Goal: Task Accomplishment & Management: Use online tool/utility

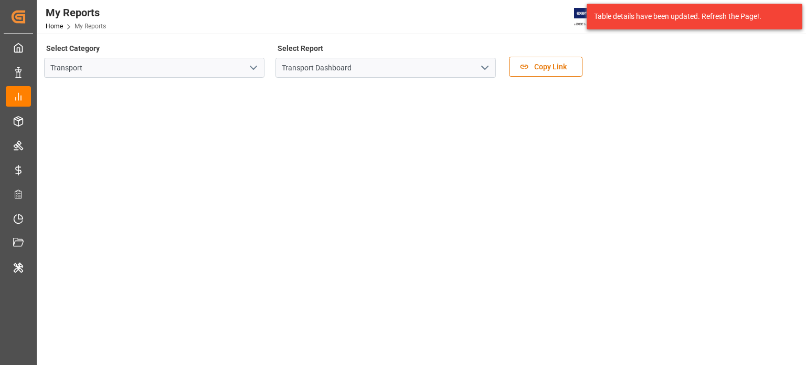
click at [484, 63] on icon "open menu" at bounding box center [485, 67] width 13 height 13
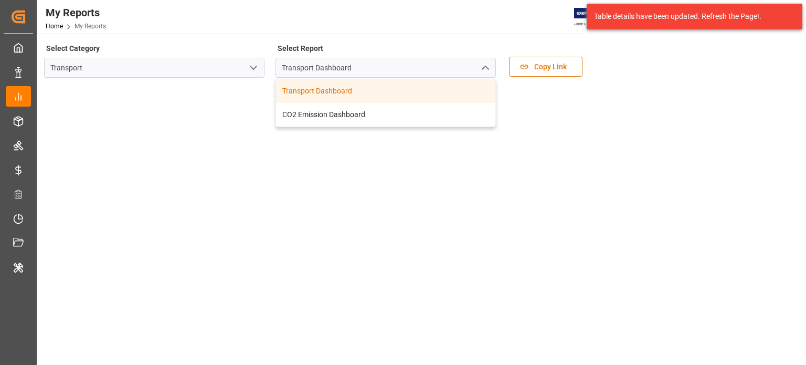
click at [409, 28] on div "My Reports Home My Reports JIMS 20 Notifications Only show unread All Watching …" at bounding box center [417, 17] width 777 height 34
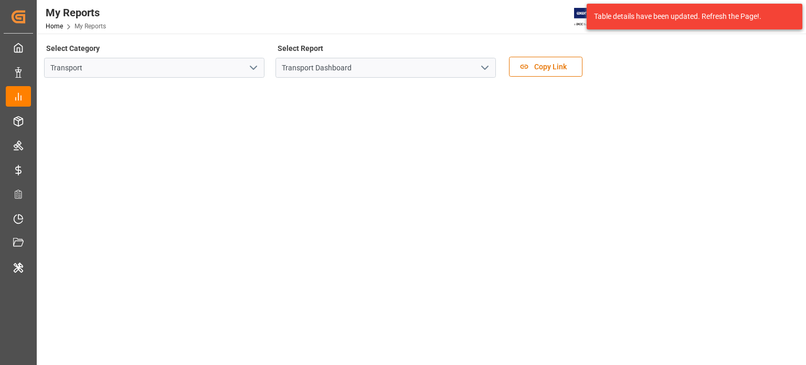
click at [693, 65] on div "Select Category Transport Select Report Transport Dashboard Copy Link" at bounding box center [420, 63] width 753 height 44
click at [481, 69] on icon "open menu" at bounding box center [485, 67] width 13 height 13
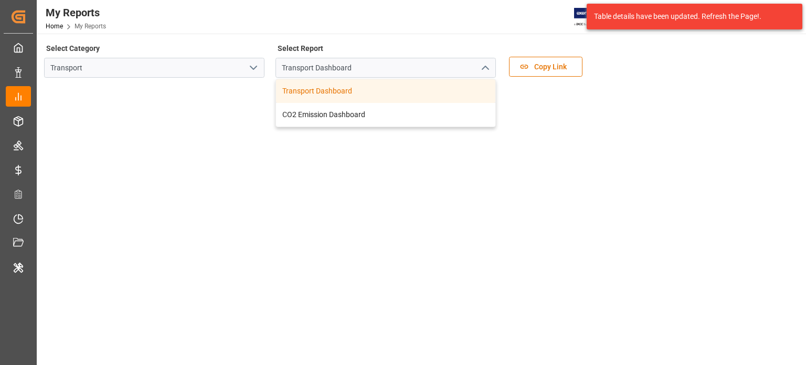
click at [254, 71] on icon "open menu" at bounding box center [253, 67] width 13 height 13
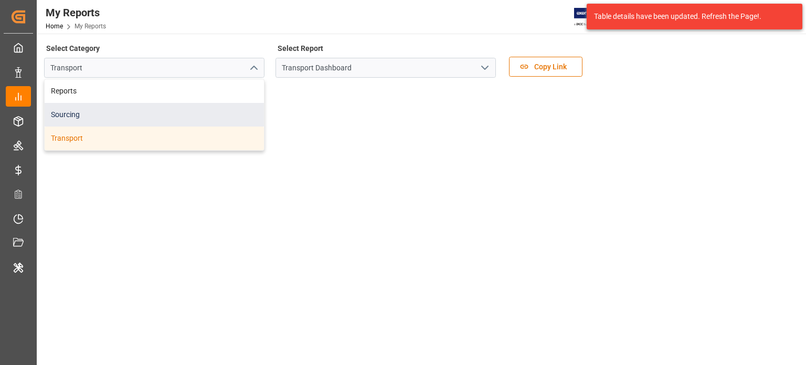
click at [65, 119] on div "Sourcing" at bounding box center [154, 115] width 219 height 24
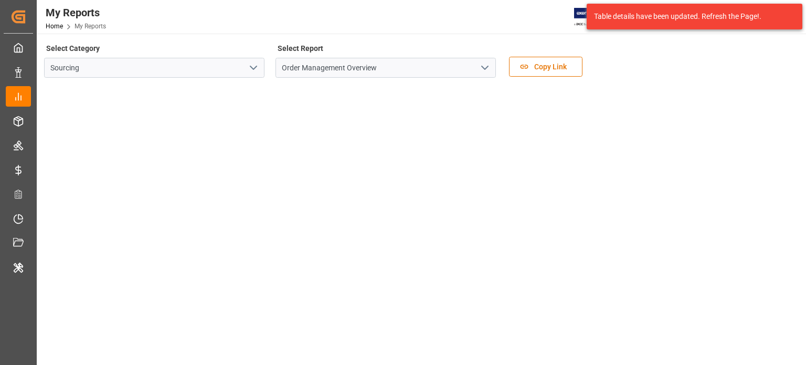
click at [254, 65] on icon "open menu" at bounding box center [253, 67] width 13 height 13
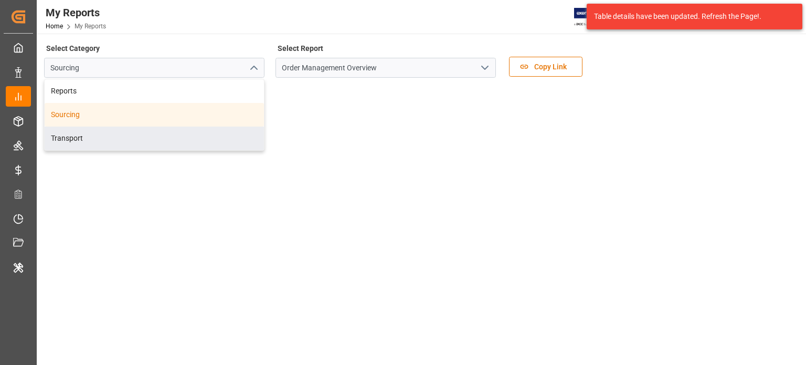
click at [489, 65] on icon "open menu" at bounding box center [485, 67] width 13 height 13
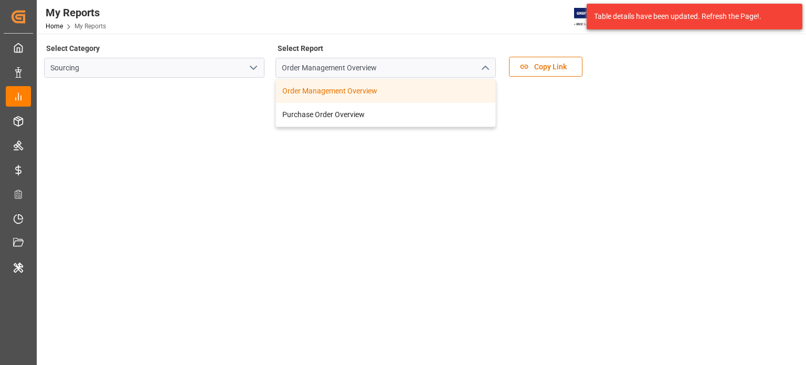
click at [468, 27] on div "My Reports Home My Reports JIMS 20 Notifications Only show unread All Watching …" at bounding box center [417, 17] width 777 height 34
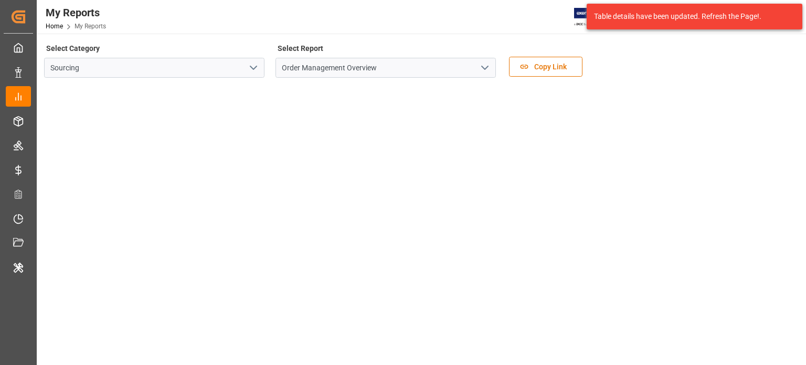
drag, startPoint x: 731, startPoint y: 54, endPoint x: 491, endPoint y: 78, distance: 240.6
click at [730, 54] on div "Select Category Sourcing Select Report Order Management Overview Copy Link" at bounding box center [420, 63] width 753 height 44
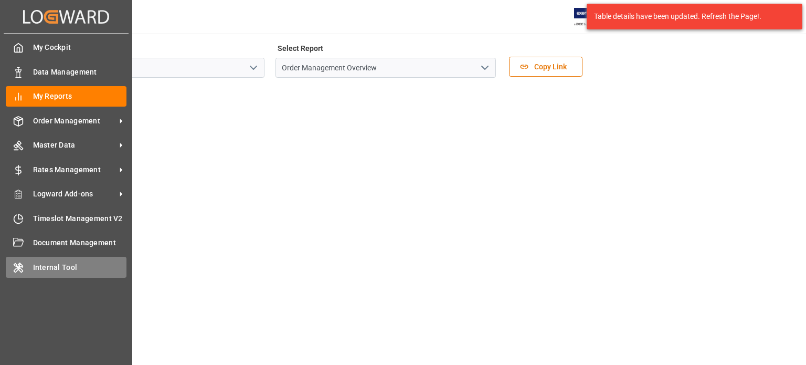
click at [81, 270] on span "Internal Tool" at bounding box center [80, 267] width 94 height 11
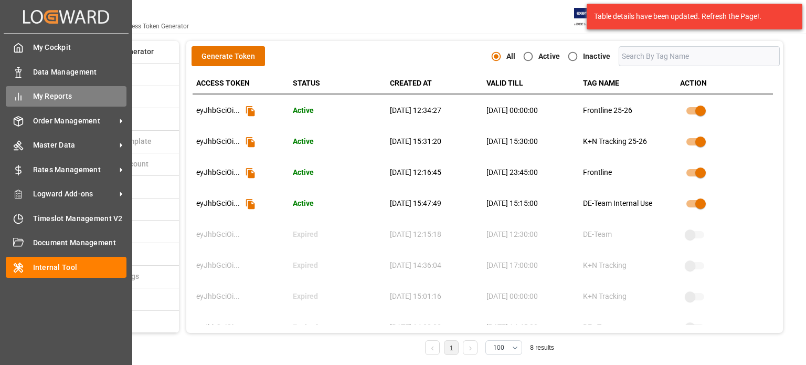
click at [54, 97] on span "My Reports" at bounding box center [80, 96] width 94 height 11
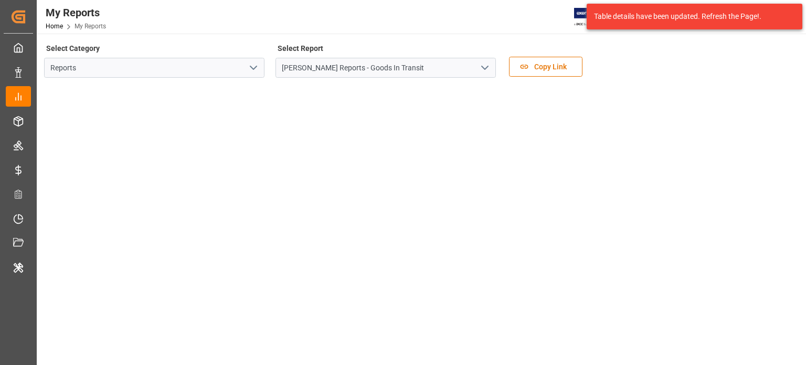
click at [256, 62] on icon "open menu" at bounding box center [253, 67] width 13 height 13
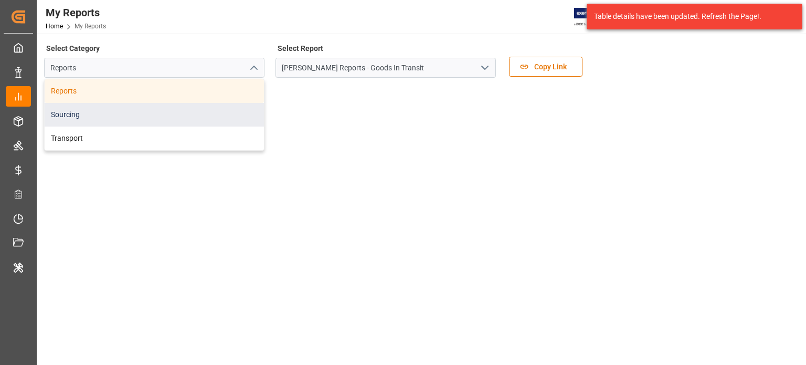
click at [101, 119] on div "Sourcing" at bounding box center [154, 115] width 219 height 24
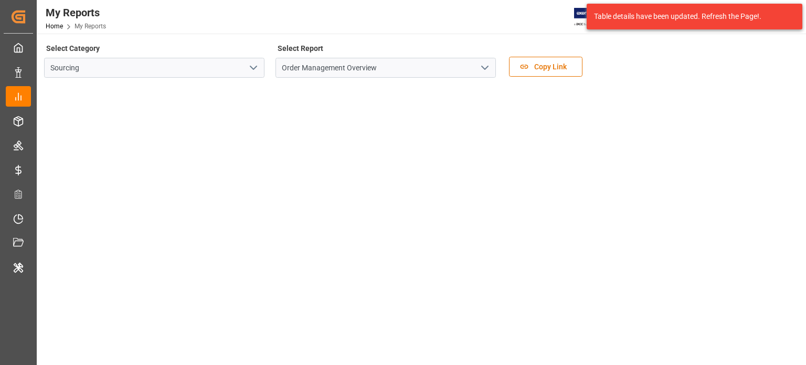
click at [688, 58] on div "Select Category Sourcing Select Report Order Management Overview Copy Link" at bounding box center [420, 63] width 753 height 44
click at [189, 26] on div "My Reports Home My Reports JIMS 20 Notifications Only show unread All Watching …" at bounding box center [417, 17] width 777 height 34
click at [237, 22] on div "My Reports Home My Reports JIMS 20 Notifications Only show unread All Watching …" at bounding box center [417, 17] width 777 height 34
click at [477, 70] on button "open menu" at bounding box center [485, 68] width 16 height 16
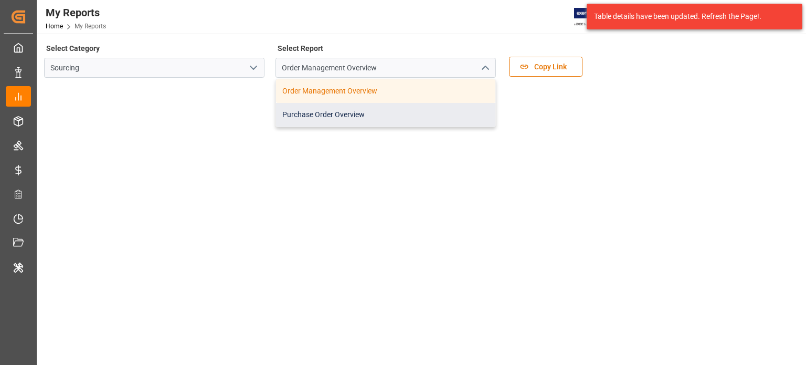
click at [381, 112] on div "Purchase Order Overview" at bounding box center [385, 115] width 219 height 24
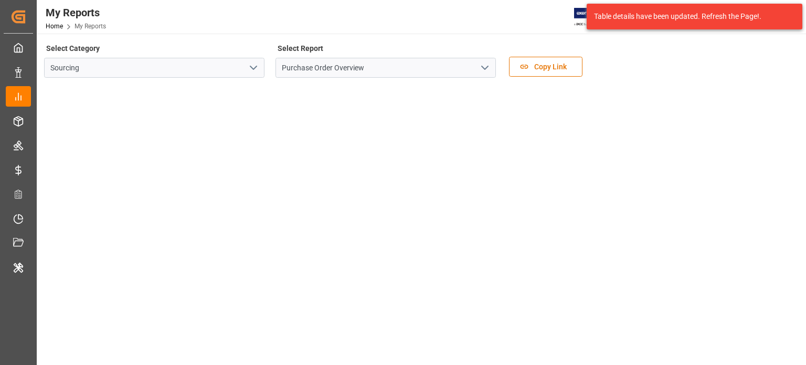
click at [482, 64] on icon "open menu" at bounding box center [485, 67] width 13 height 13
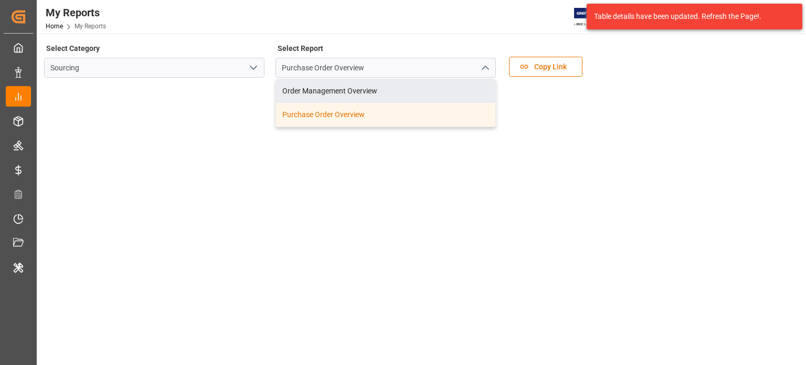
click at [624, 73] on div "Select Category Sourcing Select Report Purchase Order Overview Order Management…" at bounding box center [420, 63] width 753 height 44
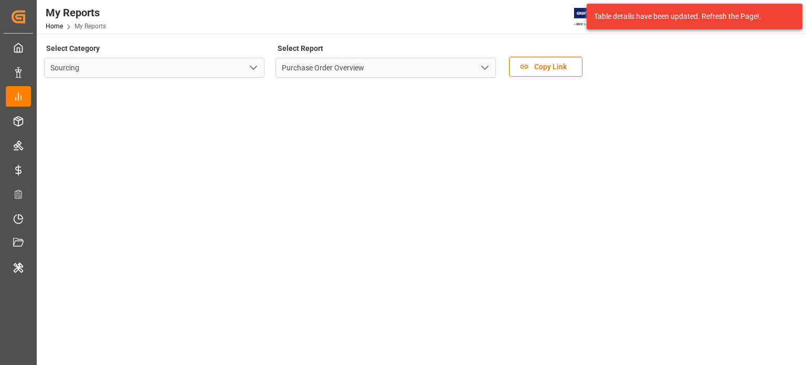
drag, startPoint x: 665, startPoint y: 75, endPoint x: 690, endPoint y: 89, distance: 28.9
click at [665, 75] on div "Select Category Sourcing Select Report Purchase Order Overview Copy Link" at bounding box center [420, 63] width 753 height 44
click at [255, 70] on icon "open menu" at bounding box center [253, 67] width 13 height 13
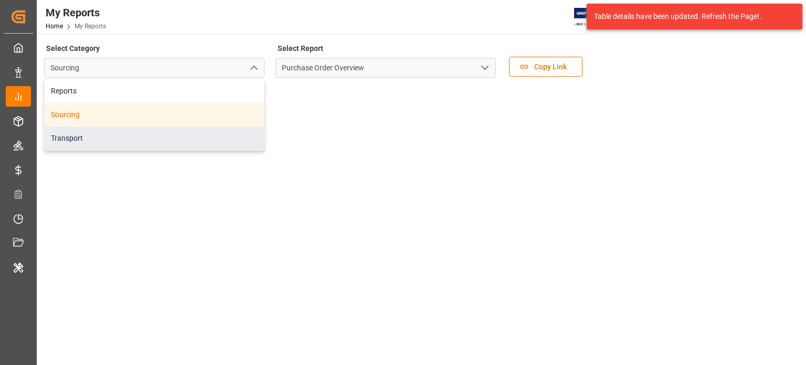
click at [65, 135] on div "Transport" at bounding box center [154, 139] width 219 height 24
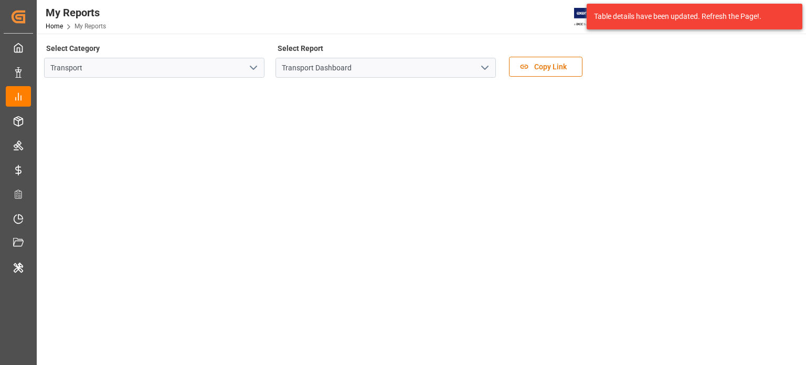
click at [220, 52] on div "Select Category Transport" at bounding box center [154, 63] width 220 height 44
click at [479, 69] on icon "open menu" at bounding box center [485, 67] width 13 height 13
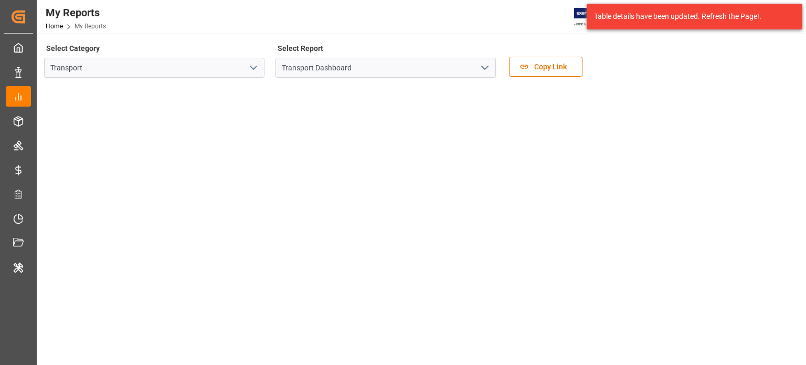
click at [480, 69] on icon "open menu" at bounding box center [485, 67] width 13 height 13
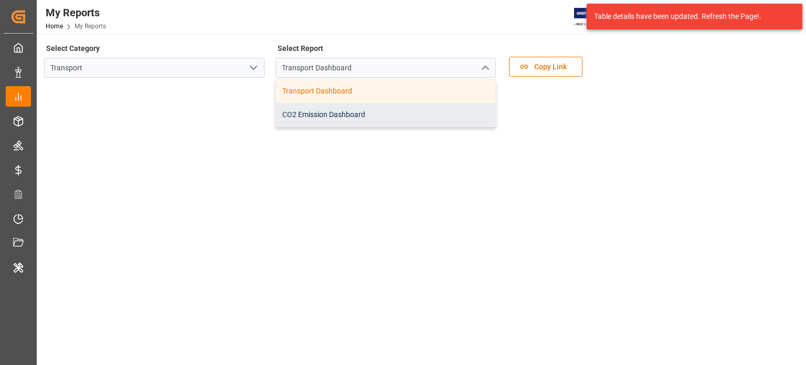
click at [370, 107] on div "CO2 Emission Dashboard" at bounding box center [385, 115] width 219 height 24
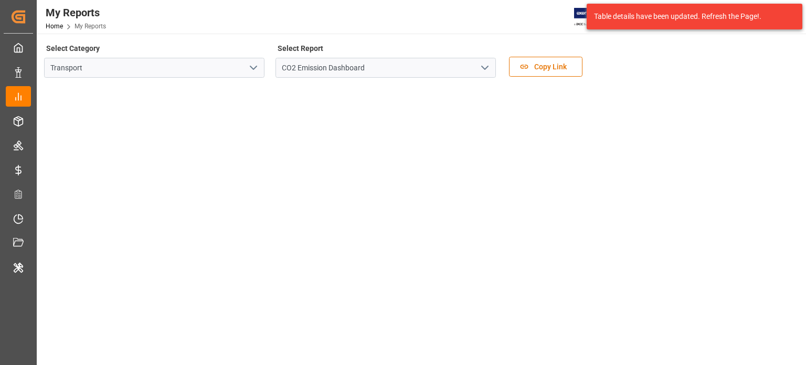
click at [235, 17] on div "My Reports Home My Reports JIMS 20 Notifications Only show unread All Watching …" at bounding box center [417, 17] width 777 height 34
click at [220, 26] on div "My Reports Home My Reports JIMS 20 Notifications Only show unread All Watching …" at bounding box center [417, 17] width 777 height 34
click at [489, 68] on icon "open menu" at bounding box center [485, 67] width 13 height 13
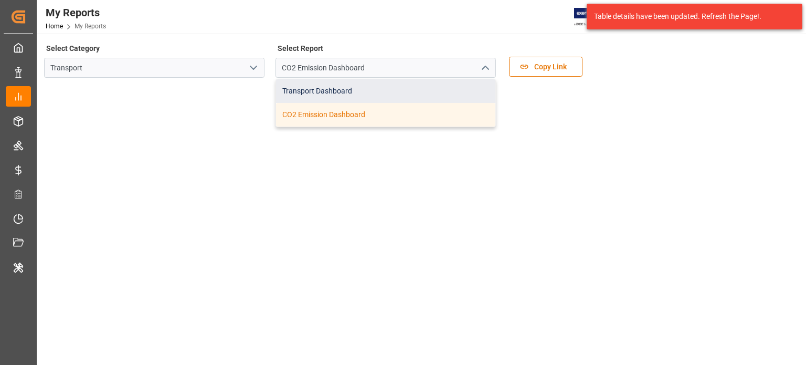
click at [375, 89] on div "Transport Dashboard" at bounding box center [385, 91] width 219 height 24
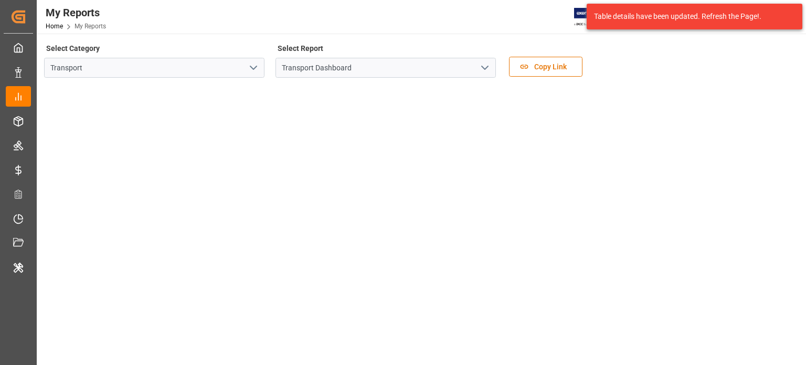
click at [629, 76] on div "Select Category Transport Select Report Transport Dashboard Copy Link" at bounding box center [420, 63] width 753 height 44
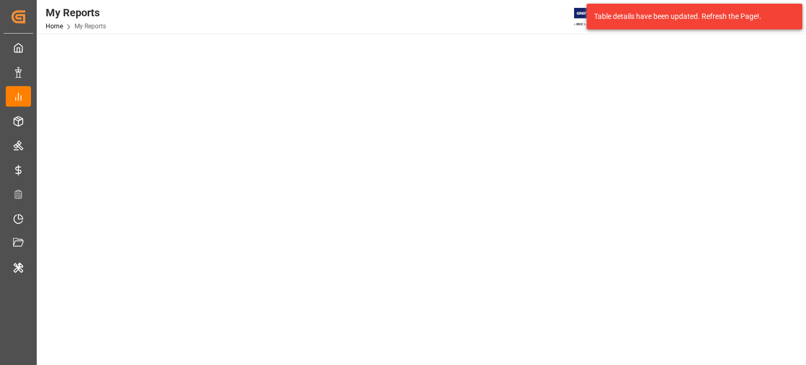
scroll to position [107, 0]
click at [125, 10] on div "My Reports Home My Reports JIMS 20 Notifications Only show unread All Watching …" at bounding box center [417, 17] width 777 height 34
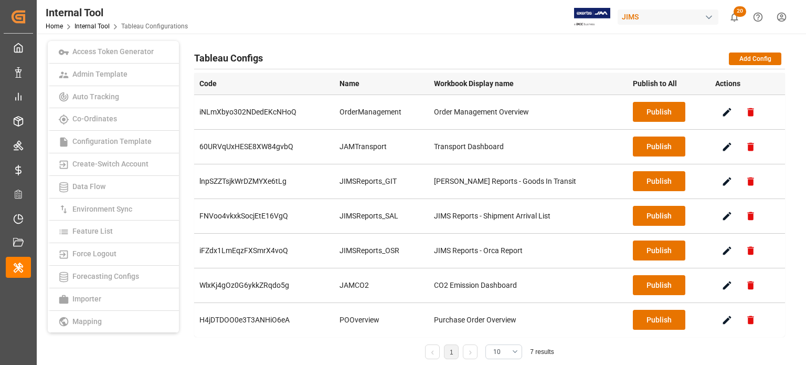
scroll to position [157, 0]
click at [649, 111] on button "Publish" at bounding box center [659, 112] width 52 height 20
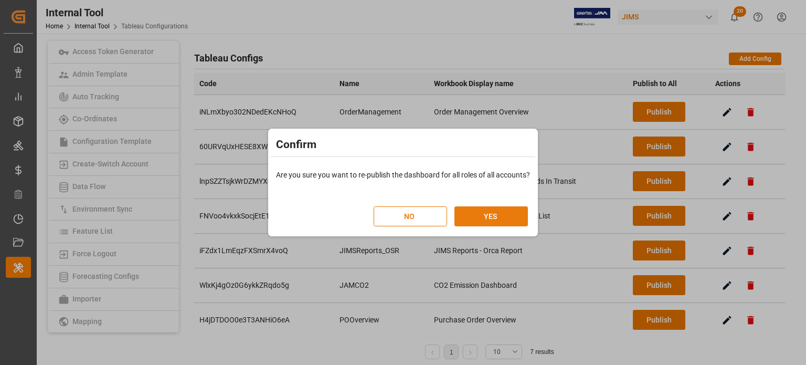
click at [481, 215] on button "YES" at bounding box center [491, 216] width 73 height 20
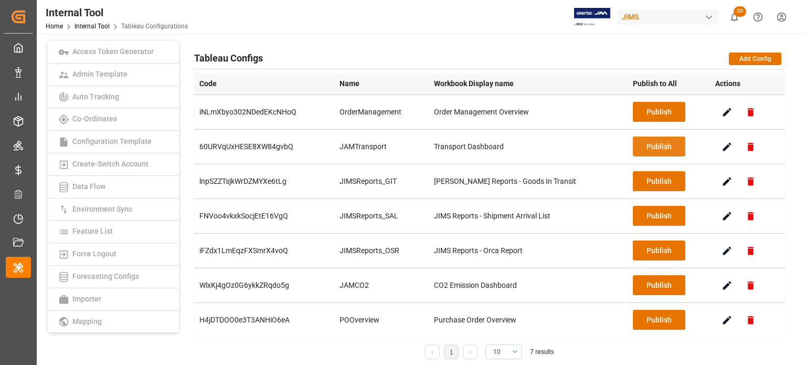
click at [645, 149] on button "Publish" at bounding box center [659, 146] width 52 height 20
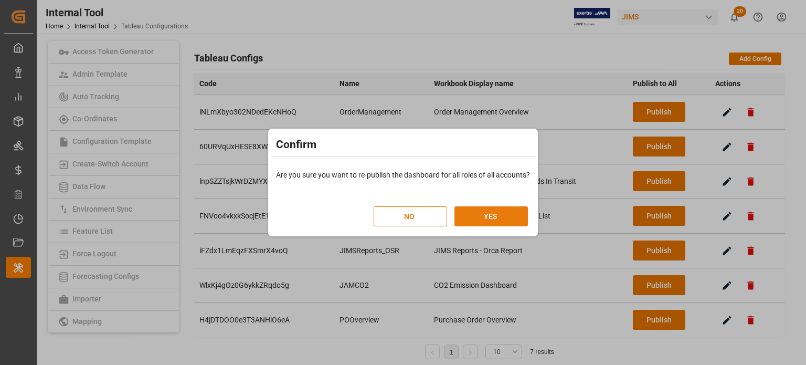
click at [491, 209] on button "YES" at bounding box center [491, 216] width 73 height 20
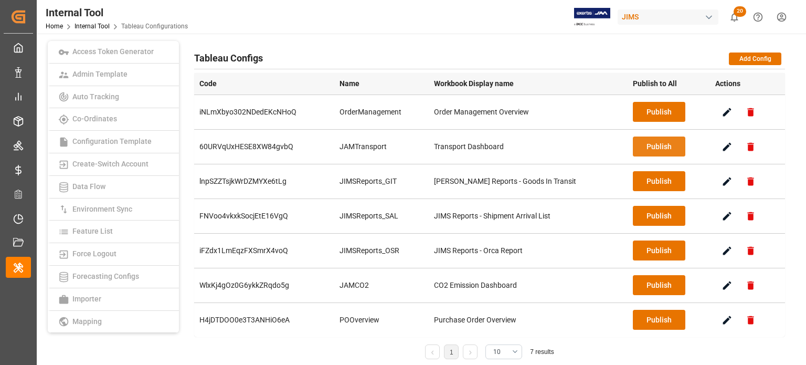
click at [647, 145] on button "Publish" at bounding box center [659, 146] width 52 height 20
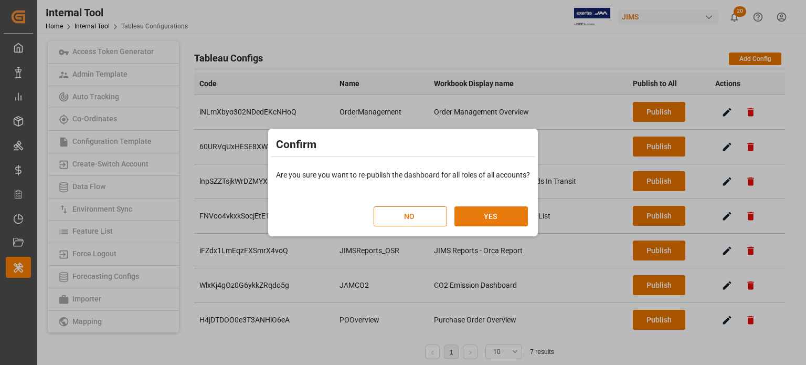
click at [482, 216] on button "YES" at bounding box center [491, 216] width 73 height 20
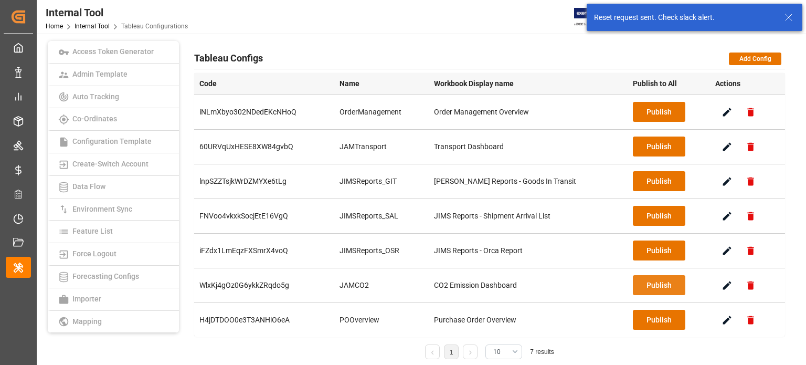
click at [659, 286] on button "Publish" at bounding box center [659, 285] width 52 height 20
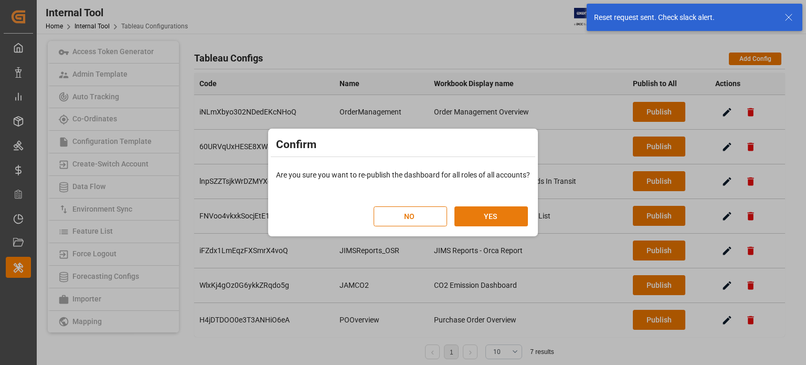
click at [486, 215] on button "YES" at bounding box center [491, 216] width 73 height 20
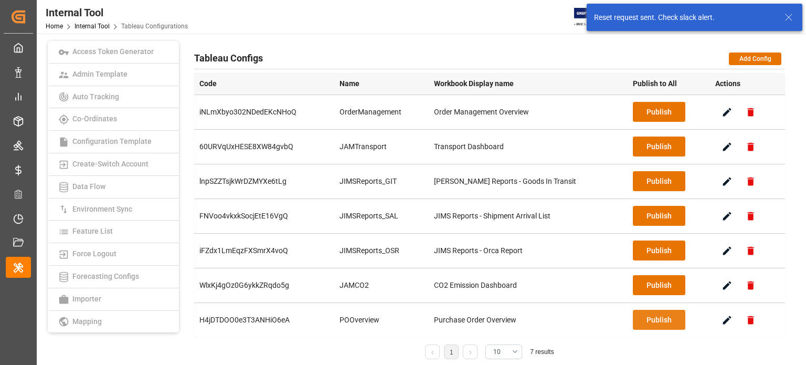
click at [634, 319] on button "Publish" at bounding box center [659, 320] width 52 height 20
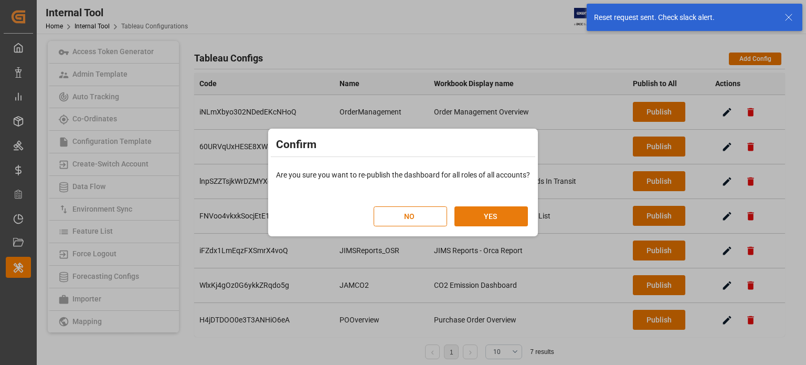
click at [508, 216] on button "YES" at bounding box center [491, 216] width 73 height 20
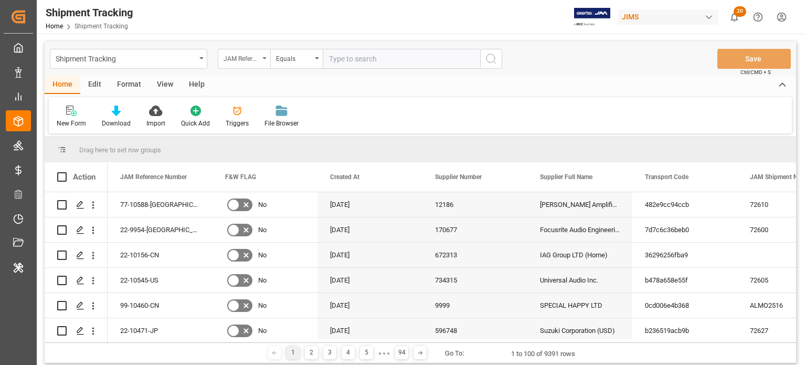
click at [244, 56] on div "JAM Reference Number" at bounding box center [242, 57] width 36 height 12
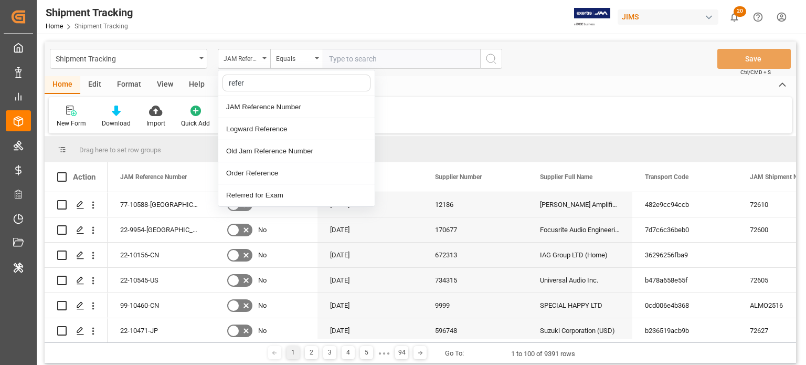
type input "refere"
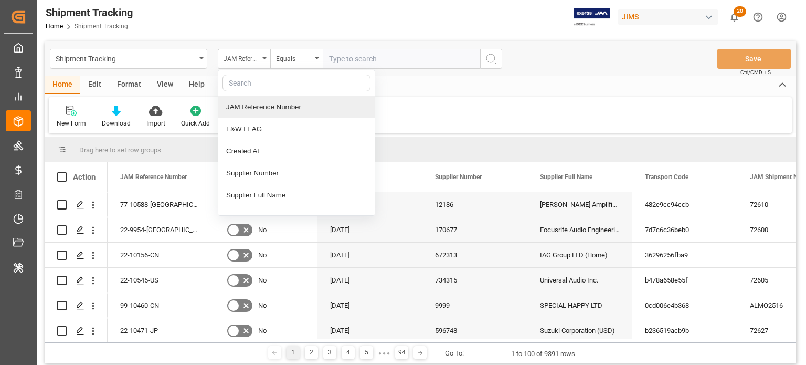
click at [286, 14] on div "Shipment Tracking Home Shipment Tracking JIMS 20 Notifications Only show unread…" at bounding box center [417, 17] width 777 height 34
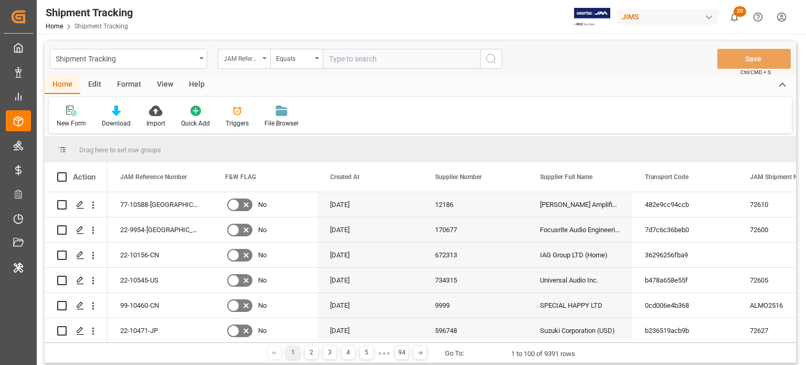
click at [251, 59] on div "JAM Reference Number" at bounding box center [242, 57] width 36 height 12
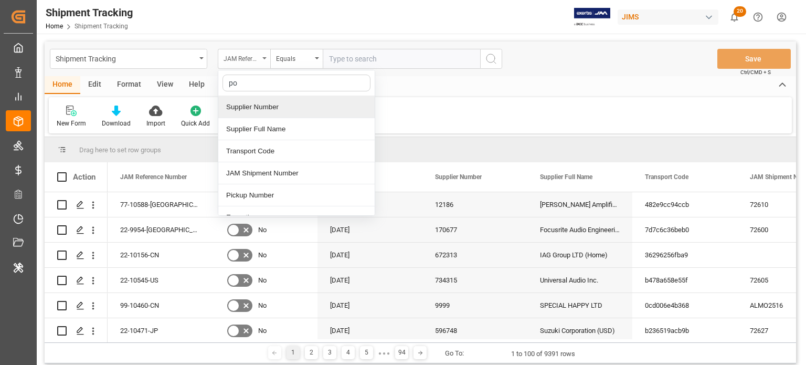
type input "pol"
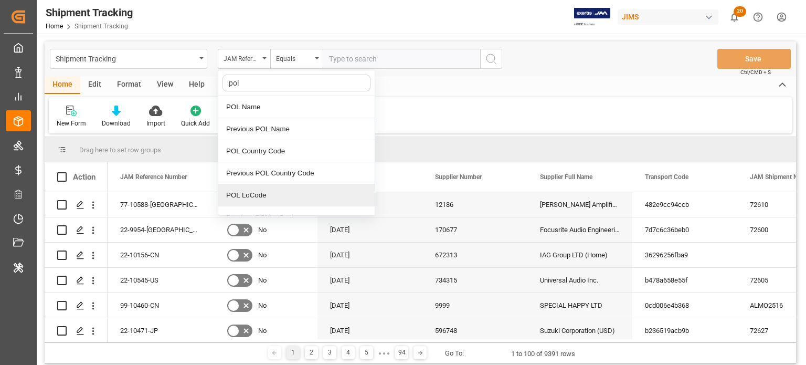
click at [267, 195] on div "POL LoCode" at bounding box center [296, 195] width 156 height 22
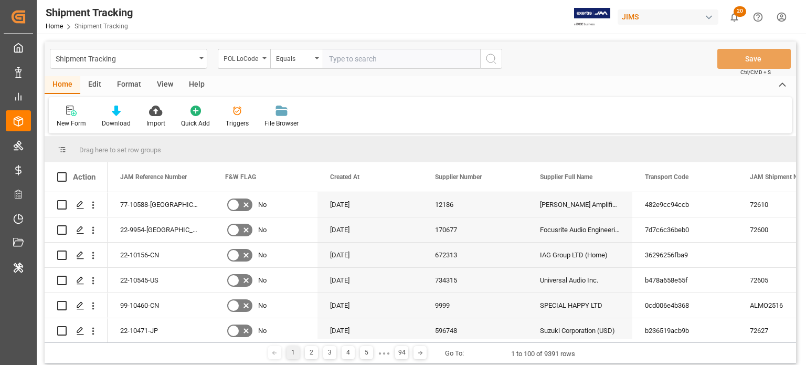
click at [353, 62] on input "text" at bounding box center [401, 59] width 157 height 20
type input "DEBRV"
click at [492, 60] on icon "search button" at bounding box center [491, 58] width 13 height 13
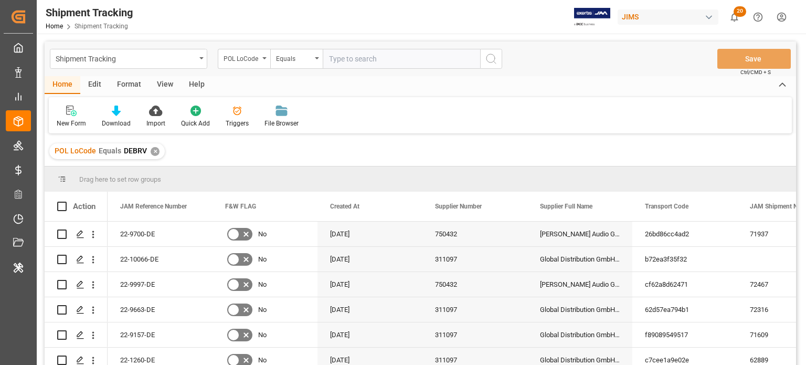
click at [92, 86] on div "Edit" at bounding box center [94, 85] width 29 height 18
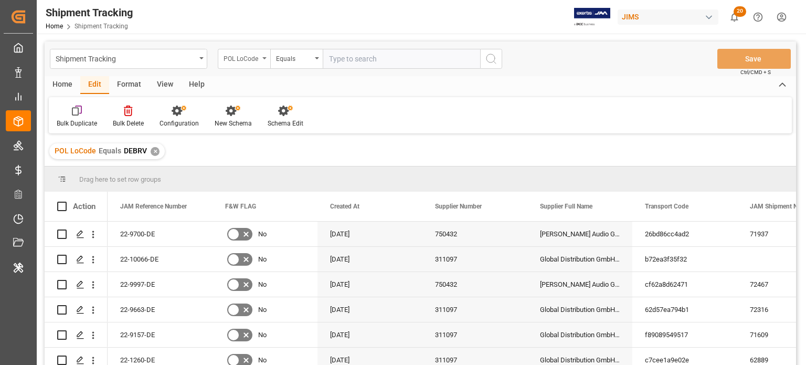
click at [268, 61] on div "POL LoCode" at bounding box center [244, 59] width 52 height 20
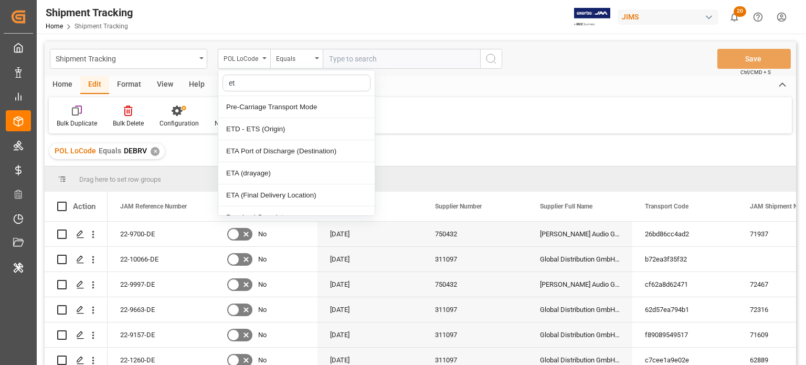
type input "eta"
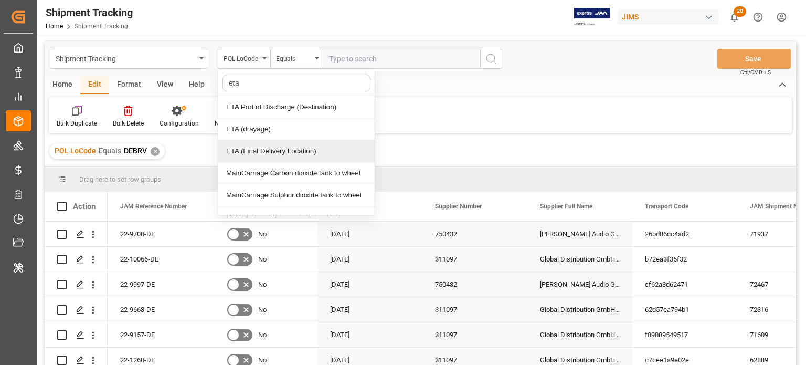
click at [277, 142] on div "ETA (Final Delivery Location)" at bounding box center [296, 151] width 156 height 22
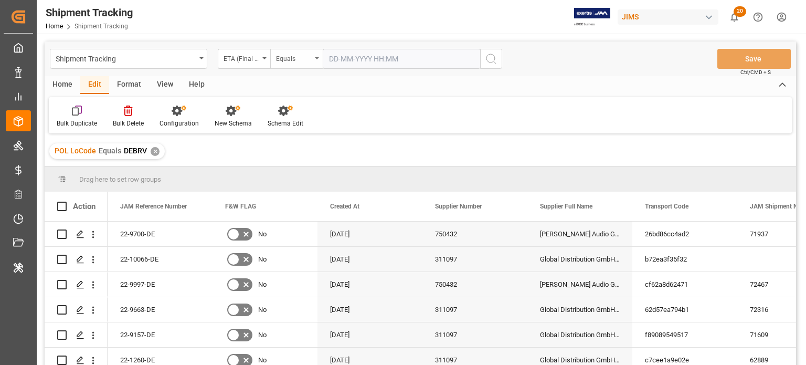
click at [294, 59] on div "Equals" at bounding box center [294, 57] width 36 height 12
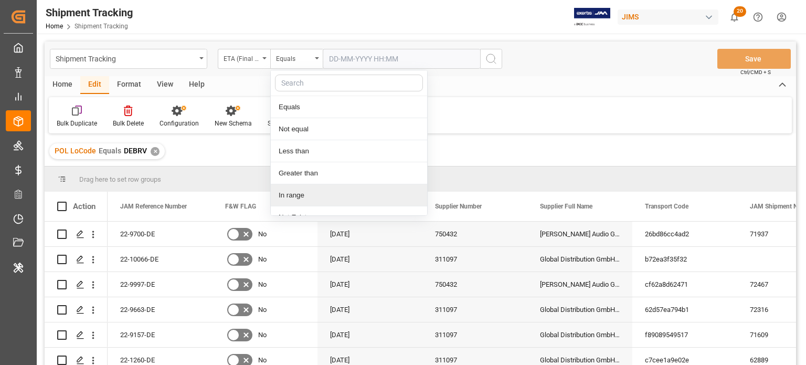
scroll to position [12, 0]
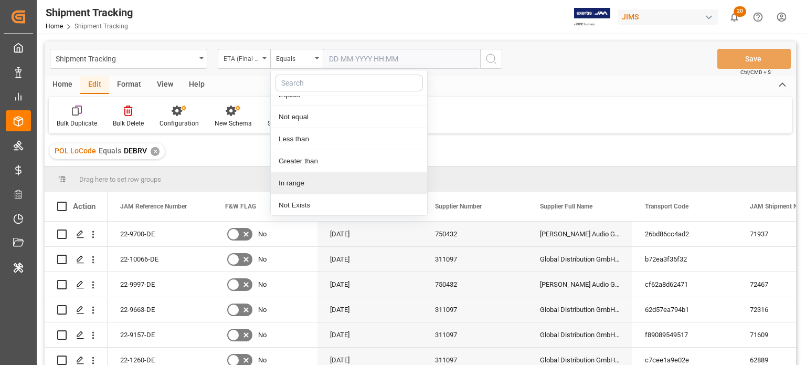
click at [310, 181] on div "In range" at bounding box center [349, 183] width 156 height 22
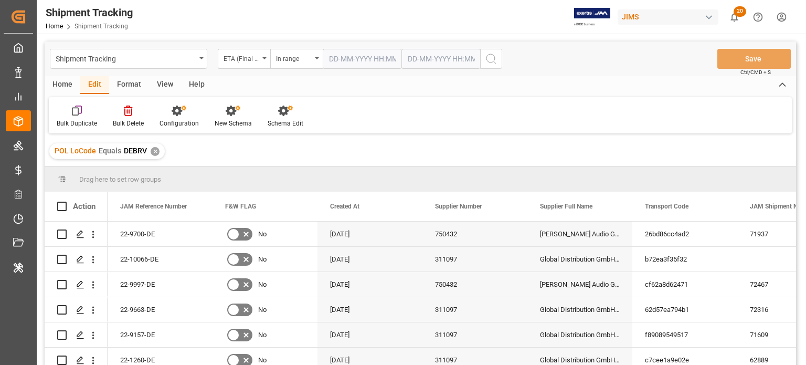
click at [153, 148] on div "✕" at bounding box center [155, 151] width 9 height 9
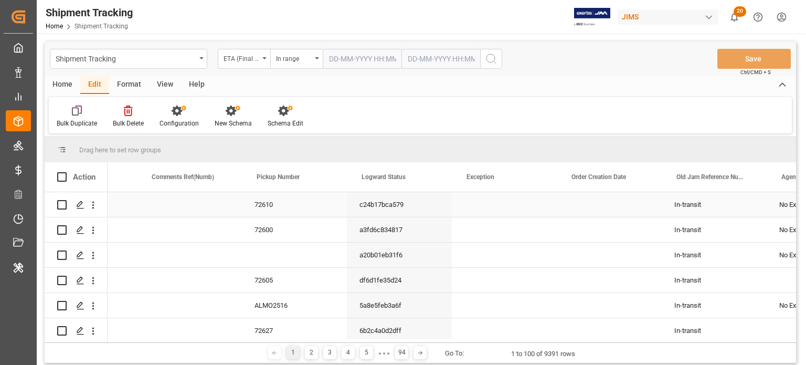
scroll to position [0, 816]
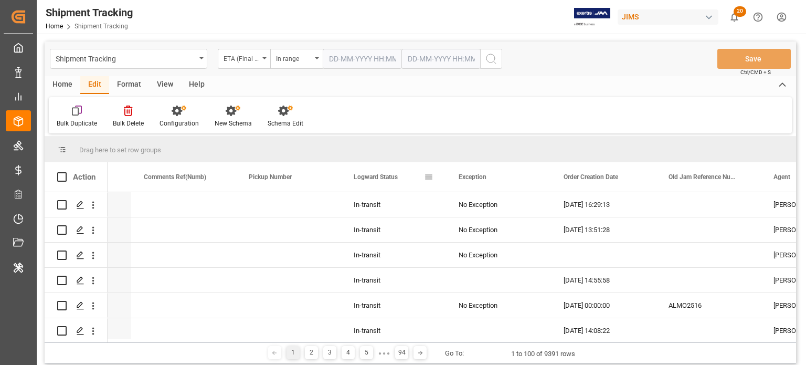
click at [429, 175] on span at bounding box center [428, 176] width 9 height 9
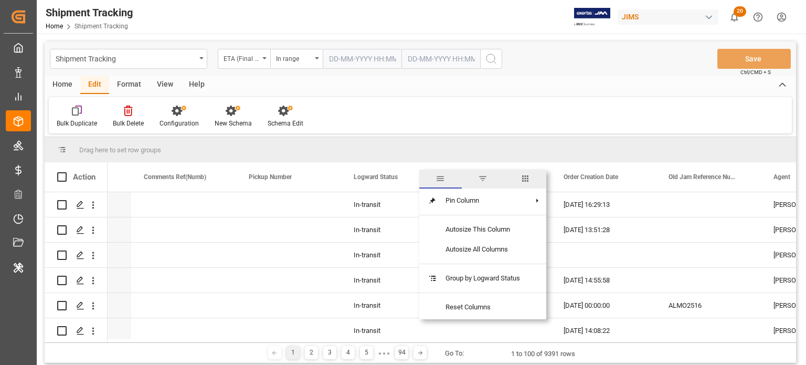
click at [529, 176] on span "columns" at bounding box center [525, 178] width 9 height 9
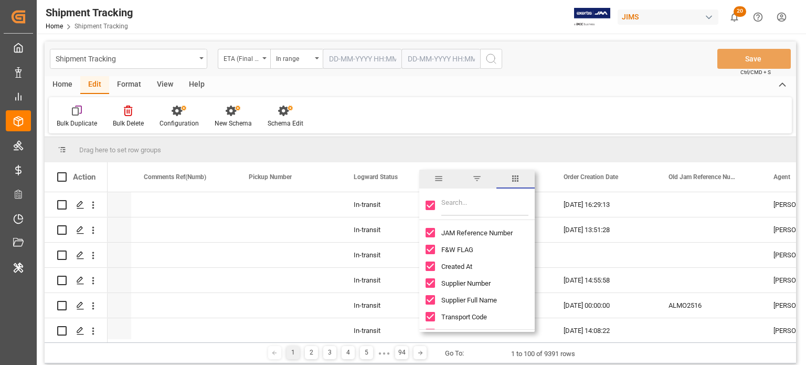
click at [454, 211] on input "Filter Columns Input" at bounding box center [484, 205] width 87 height 21
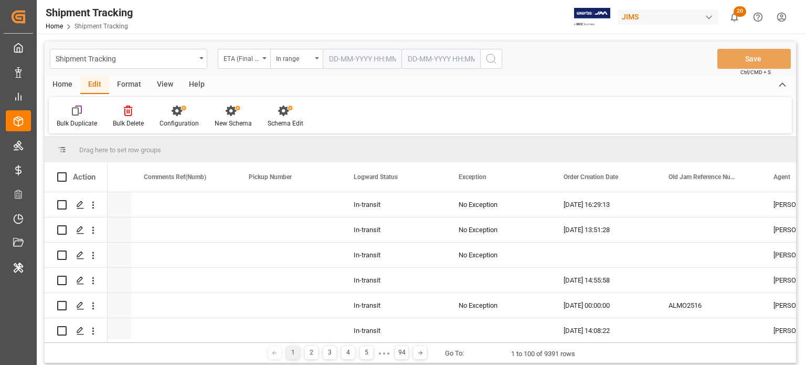
drag, startPoint x: 534, startPoint y: 112, endPoint x: 681, endPoint y: 192, distance: 166.5
click at [535, 112] on div "Bulk Duplicate Bulk Delete Configuration New Schema Schema Edit" at bounding box center [420, 115] width 743 height 36
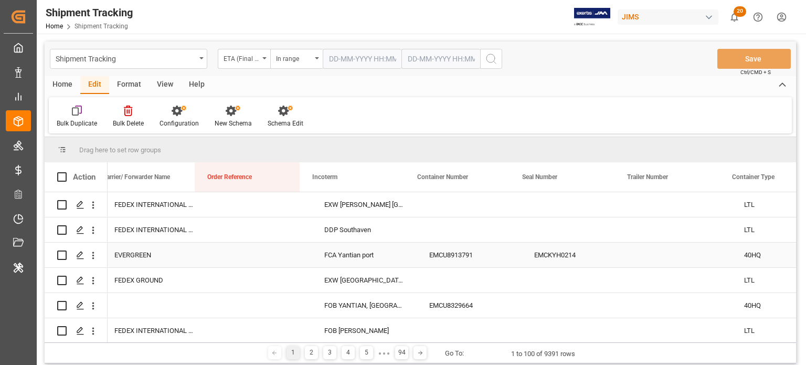
scroll to position [0, 2133]
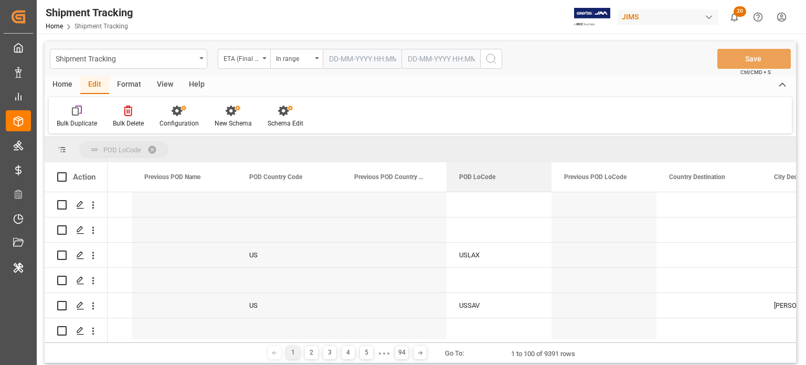
drag, startPoint x: 475, startPoint y: 178, endPoint x: 461, endPoint y: 145, distance: 35.8
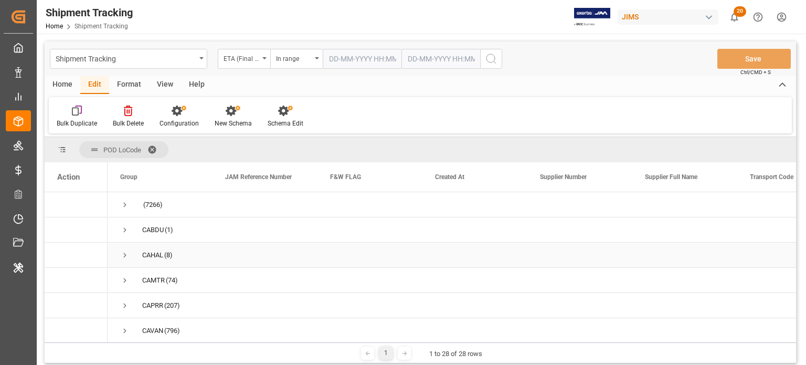
click at [124, 256] on span "Press SPACE to select this row." at bounding box center [124, 254] width 9 height 9
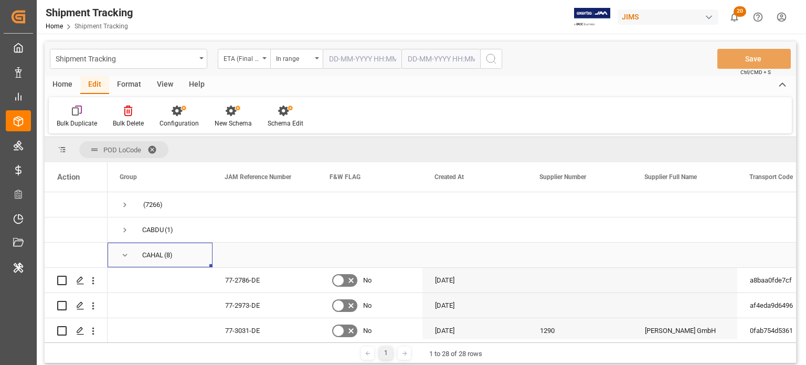
click at [124, 256] on span "Press SPACE to select this row." at bounding box center [124, 254] width 9 height 9
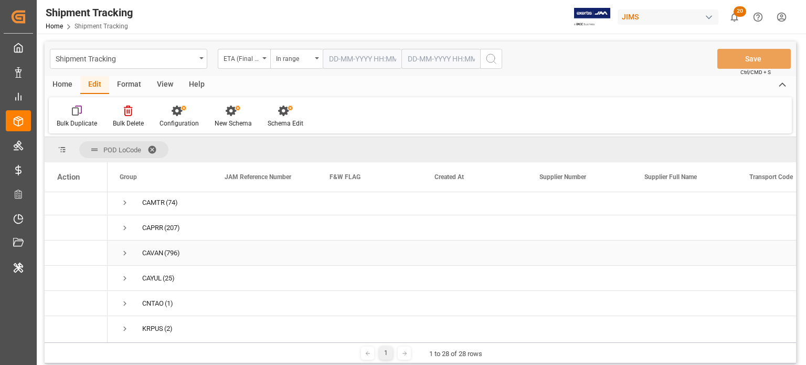
scroll to position [25, 0]
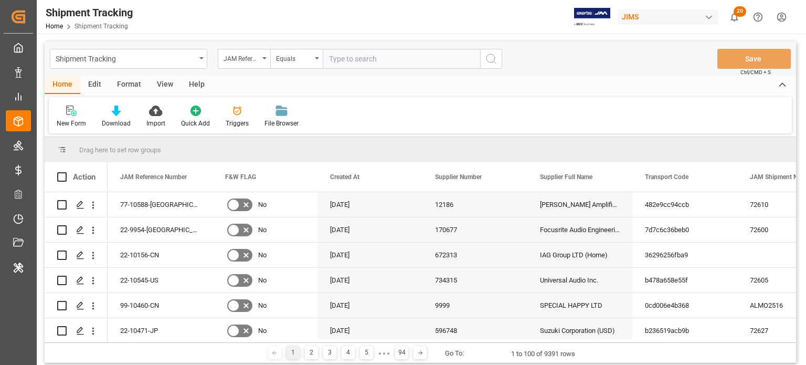
click at [94, 84] on div "Edit" at bounding box center [94, 85] width 29 height 18
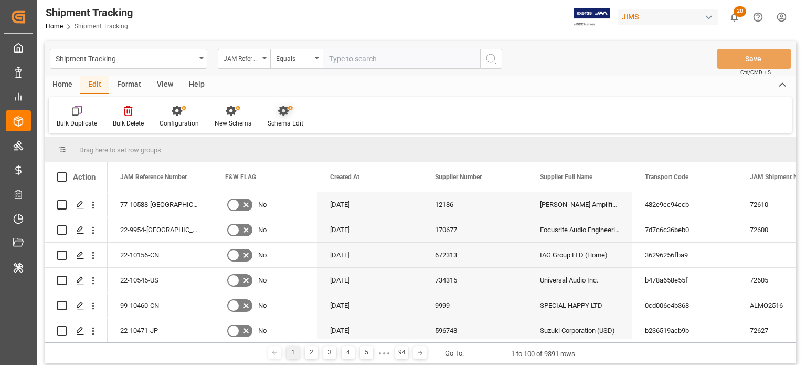
click at [278, 114] on icon at bounding box center [285, 111] width 15 height 10
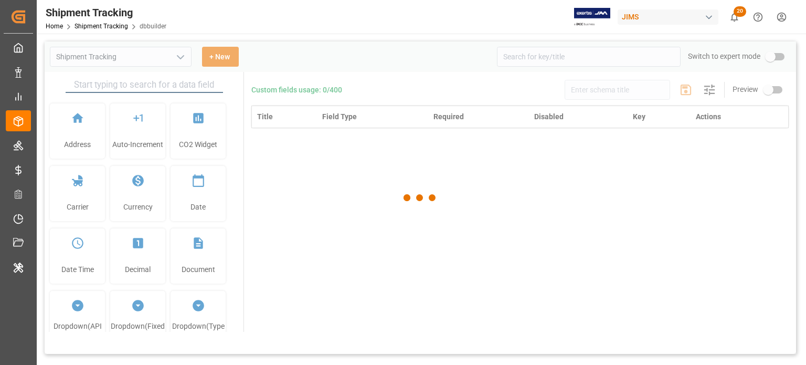
click at [573, 58] on div at bounding box center [421, 197] width 752 height 312
type input "Shipment Tracking"
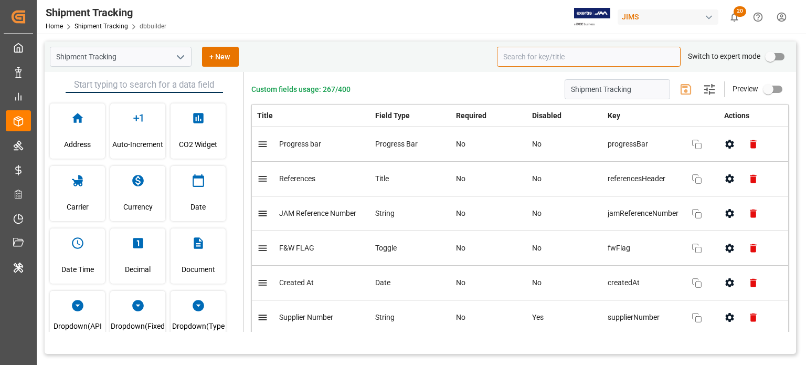
click at [538, 50] on input at bounding box center [589, 57] width 184 height 20
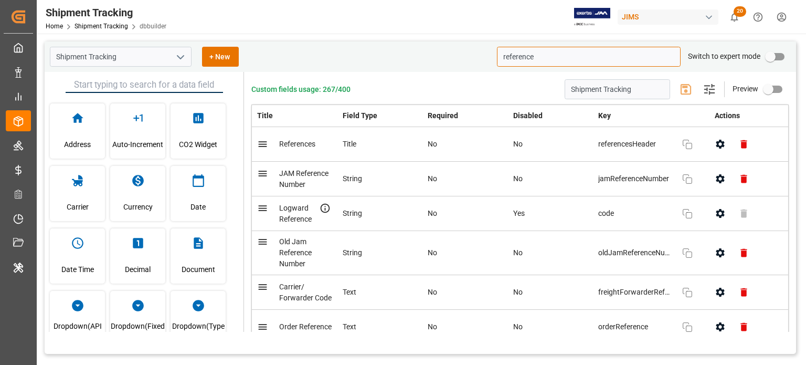
type input "reference"
click at [543, 53] on input "reference" at bounding box center [589, 57] width 184 height 20
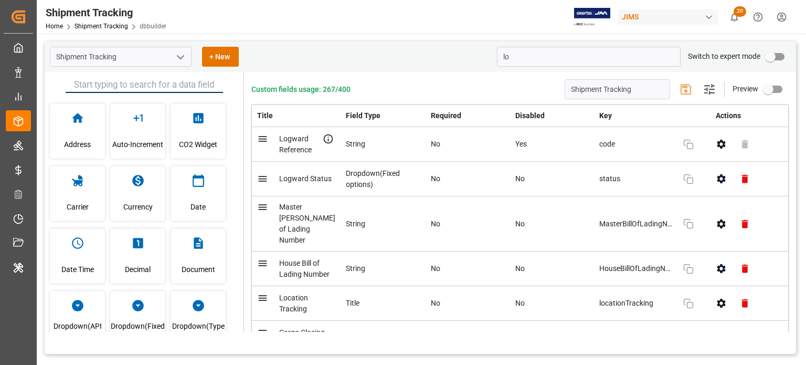
type input "l"
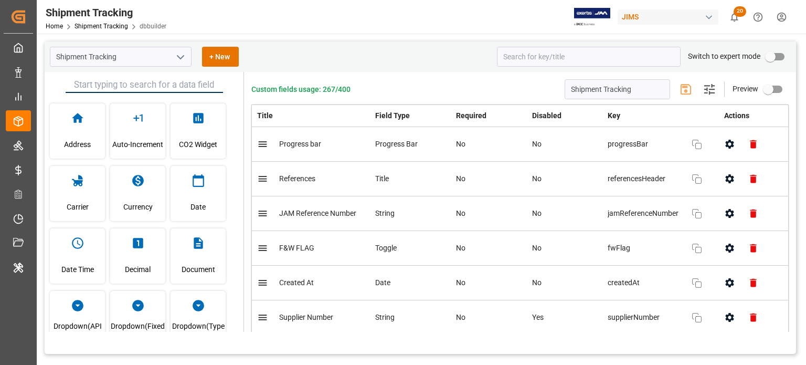
click at [470, 15] on div "Shipment Tracking Home Shipment Tracking dbbuilder JIMS 20 Notifications Only s…" at bounding box center [417, 17] width 777 height 34
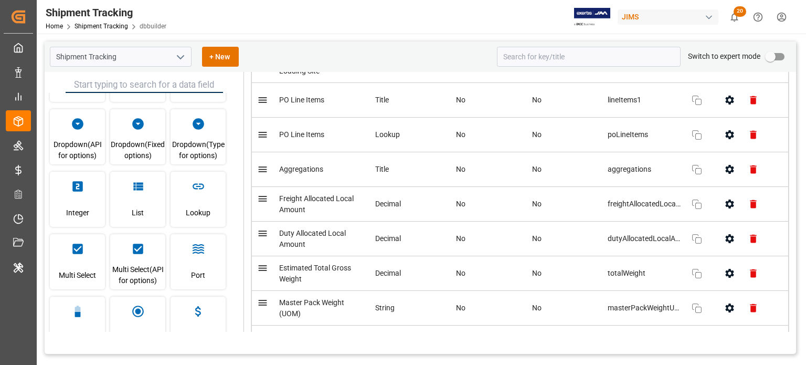
scroll to position [6618, 0]
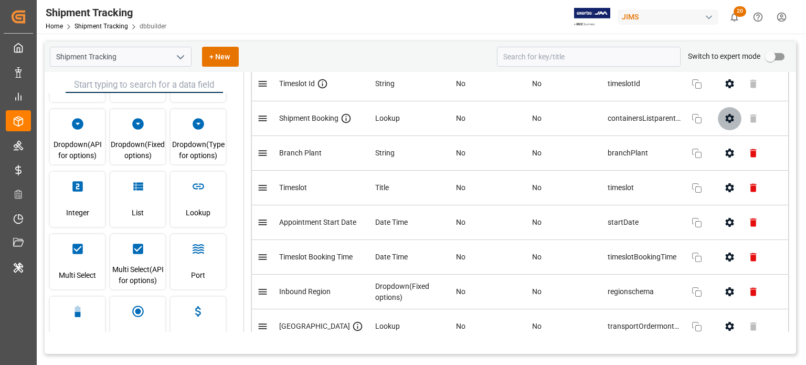
click at [726, 123] on icon "button" at bounding box center [730, 118] width 8 height 9
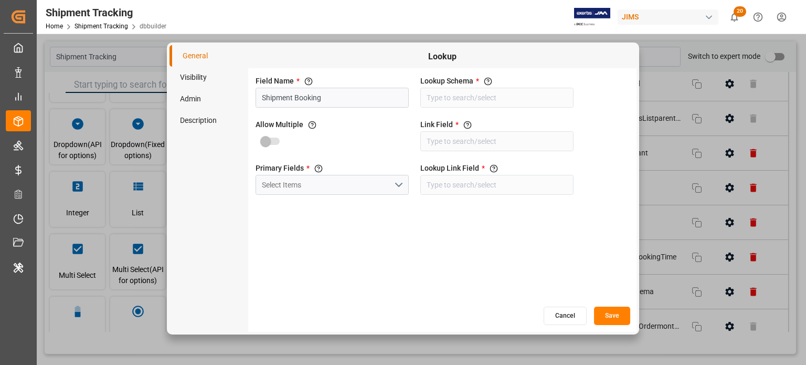
type input "Shipment Booking"
type input "Transport Code"
type input "Logward Reference"
click at [566, 321] on button "Cancel" at bounding box center [565, 316] width 43 height 18
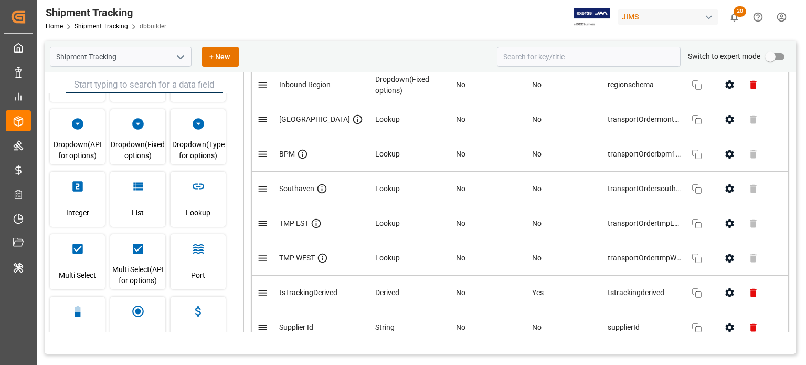
scroll to position [6963, 0]
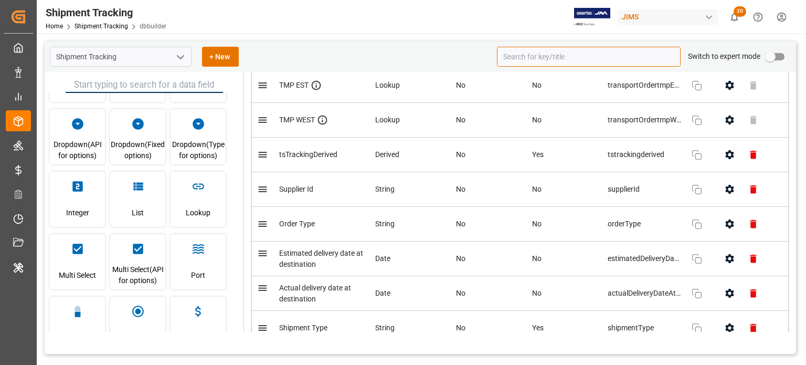
click at [522, 61] on input at bounding box center [589, 57] width 184 height 20
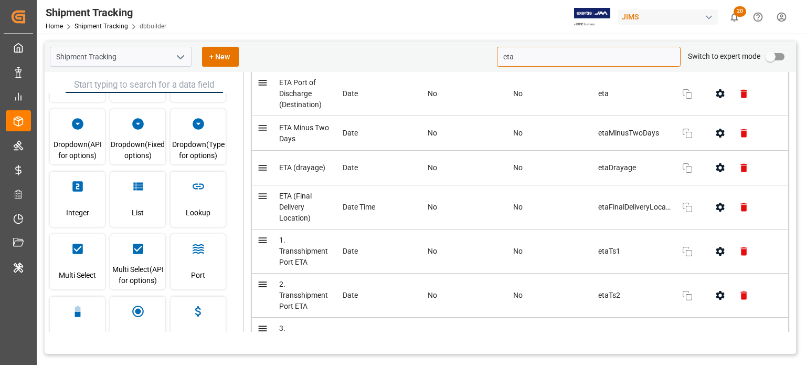
scroll to position [0, 0]
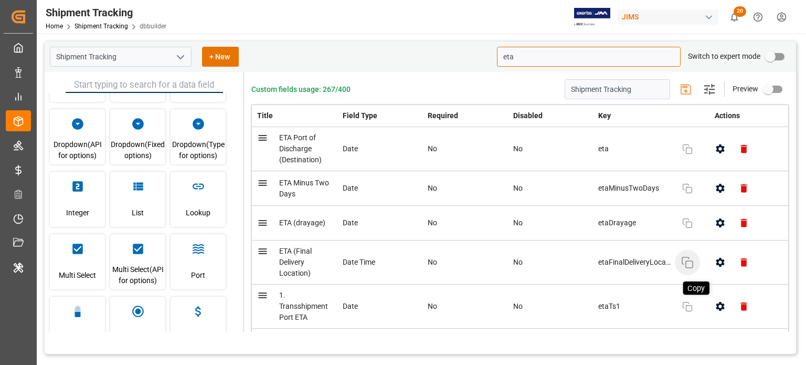
click at [685, 264] on icon "button" at bounding box center [687, 262] width 13 height 13
type input "e"
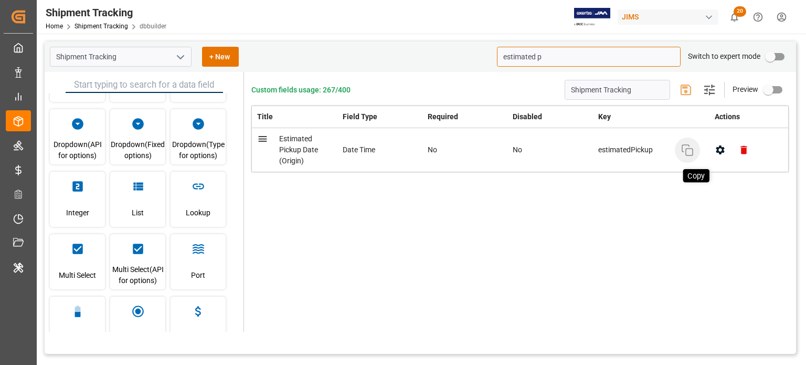
click at [688, 146] on icon "button" at bounding box center [687, 150] width 13 height 13
drag, startPoint x: 562, startPoint y: 57, endPoint x: 423, endPoint y: 52, distance: 139.7
click at [423, 52] on div "Shipment Tracking + New estimated p Switch to expert mode" at bounding box center [421, 56] width 752 height 30
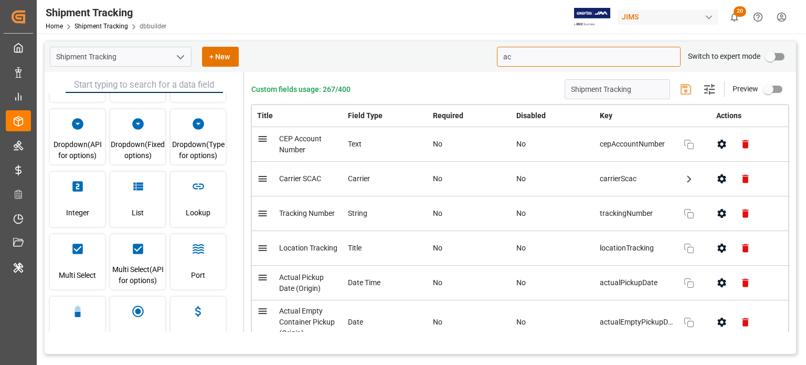
type input "a"
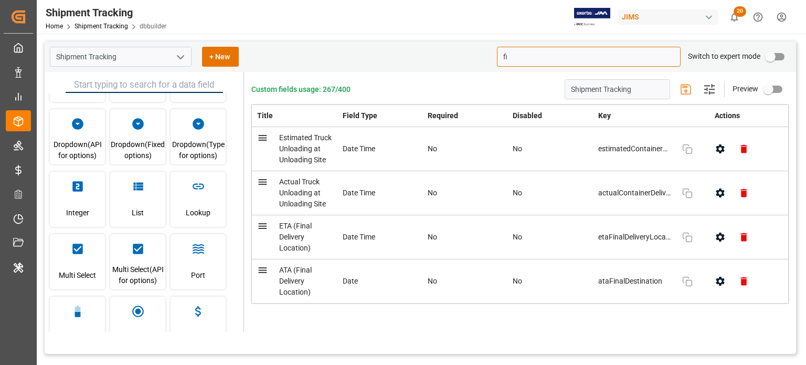
type input "f"
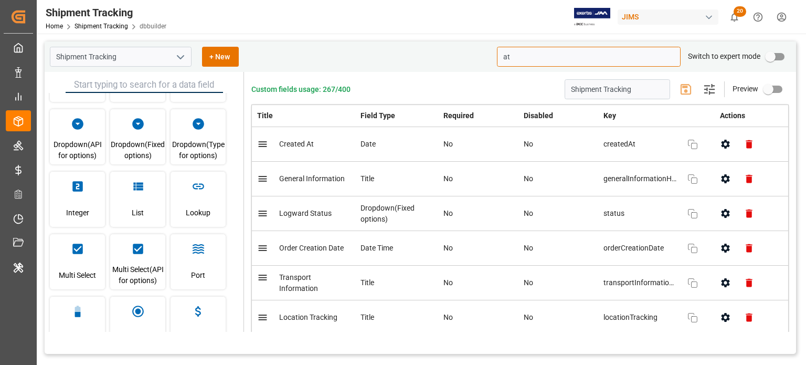
type input "a"
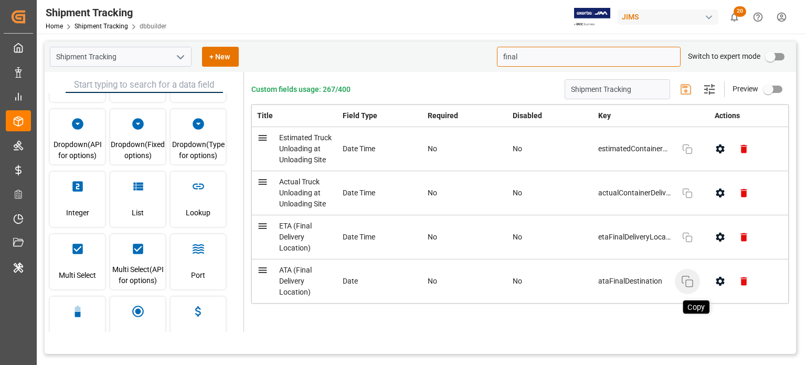
click at [686, 287] on rect "button" at bounding box center [689, 283] width 7 height 7
click at [509, 58] on input "final" at bounding box center [589, 57] width 184 height 20
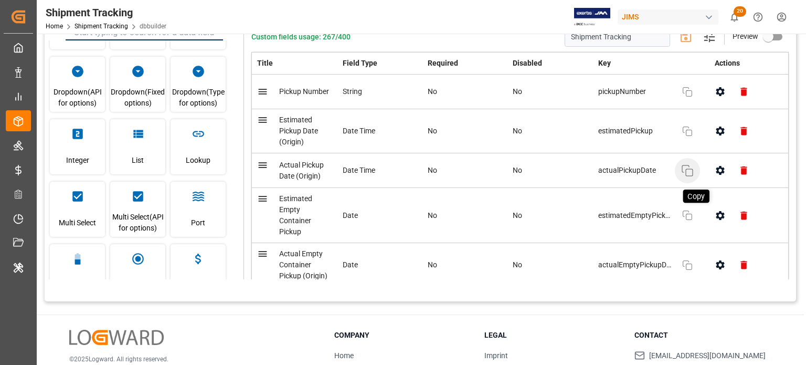
click at [685, 167] on icon "button" at bounding box center [687, 170] width 13 height 13
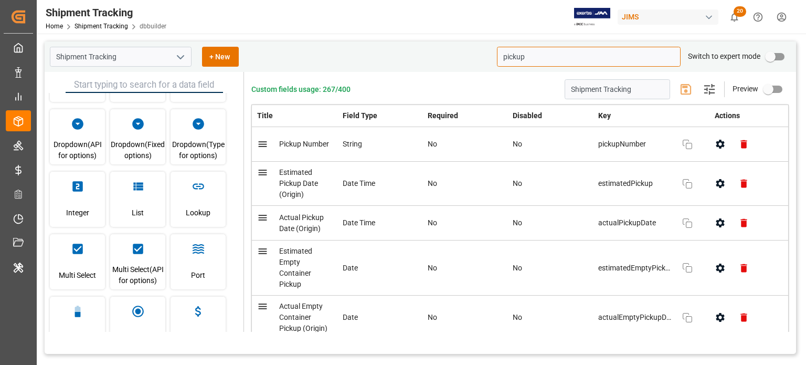
click at [506, 53] on input "pickup" at bounding box center [589, 57] width 184 height 20
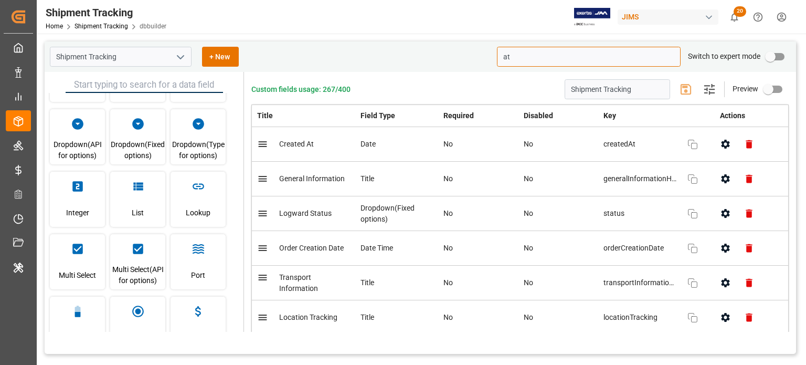
type input "a"
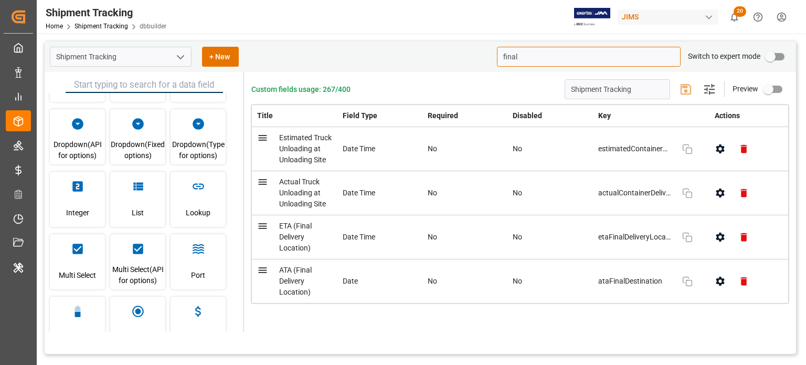
click at [512, 54] on input "final" at bounding box center [589, 57] width 184 height 20
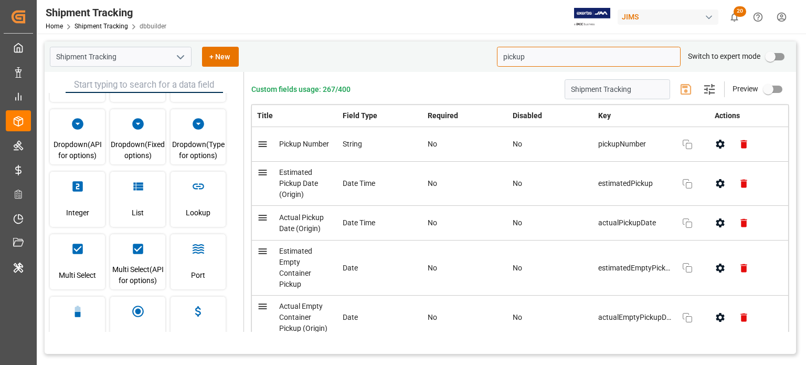
click at [519, 60] on input "pickup" at bounding box center [589, 57] width 184 height 20
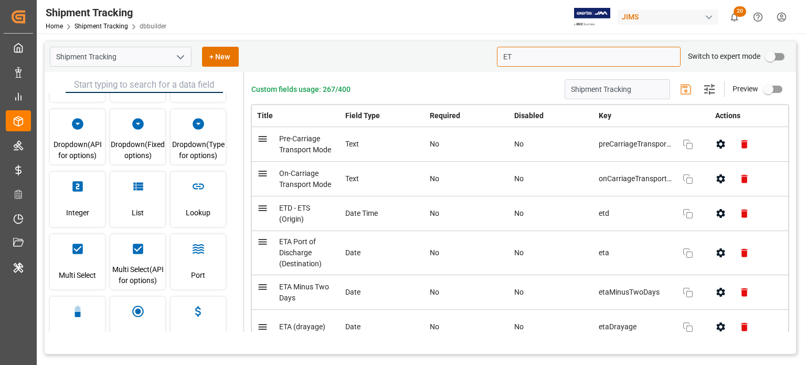
type input "E"
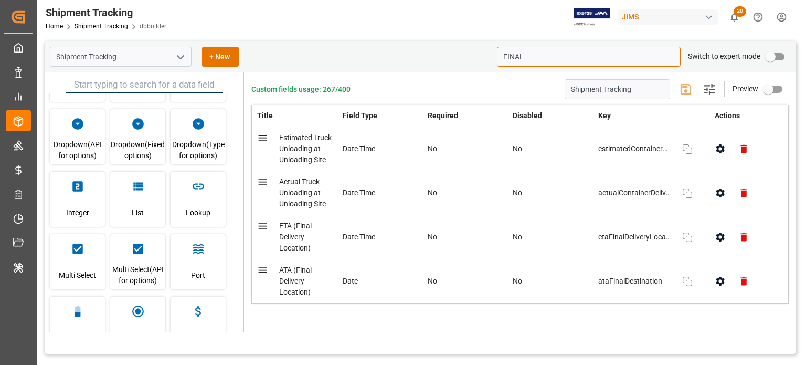
click at [519, 57] on input "FINAL" at bounding box center [589, 57] width 184 height 20
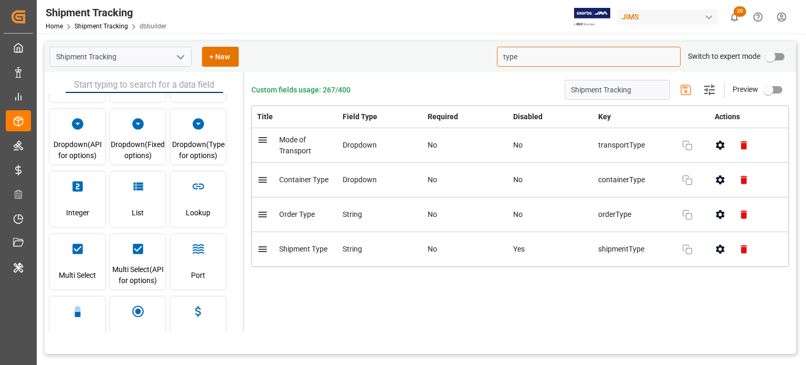
click at [720, 246] on icon "button" at bounding box center [720, 249] width 8 height 9
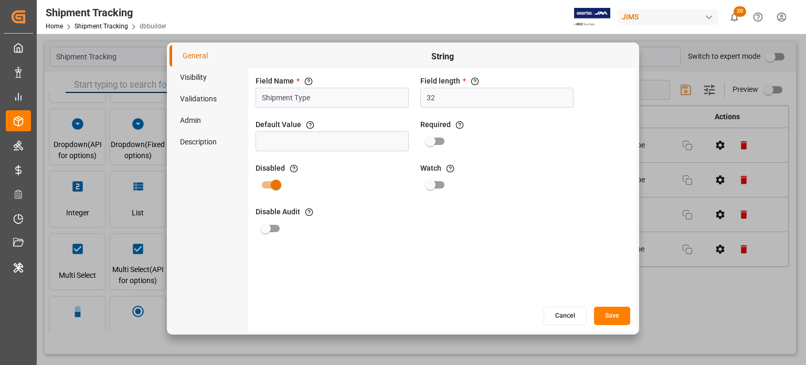
click at [562, 312] on button "Cancel" at bounding box center [565, 316] width 43 height 18
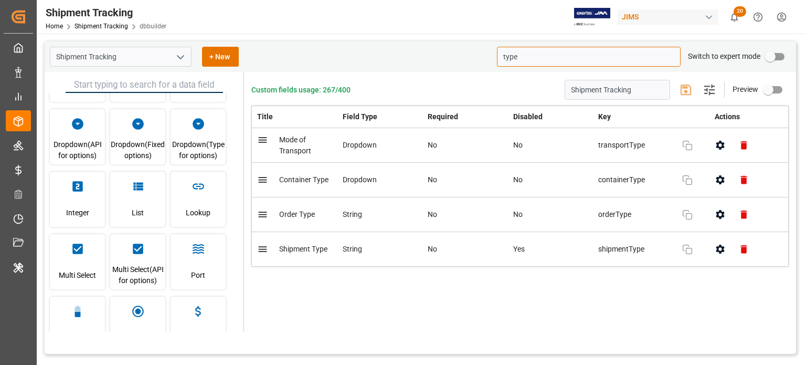
click at [507, 54] on input "type" at bounding box center [589, 57] width 184 height 20
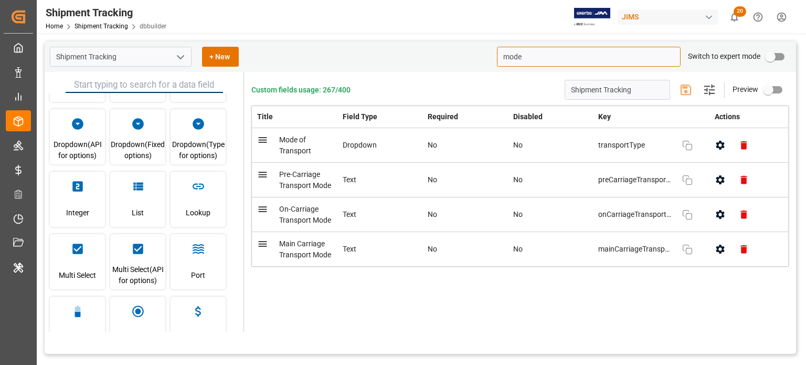
type input "mode"
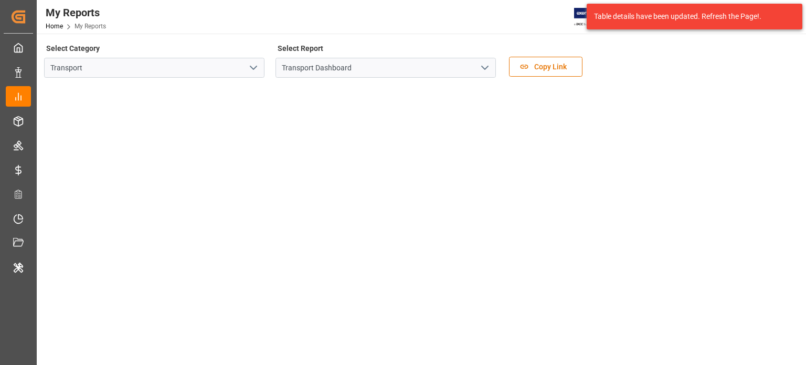
scroll to position [320, 0]
